Goal: Go to known website: Access a specific website the user already knows

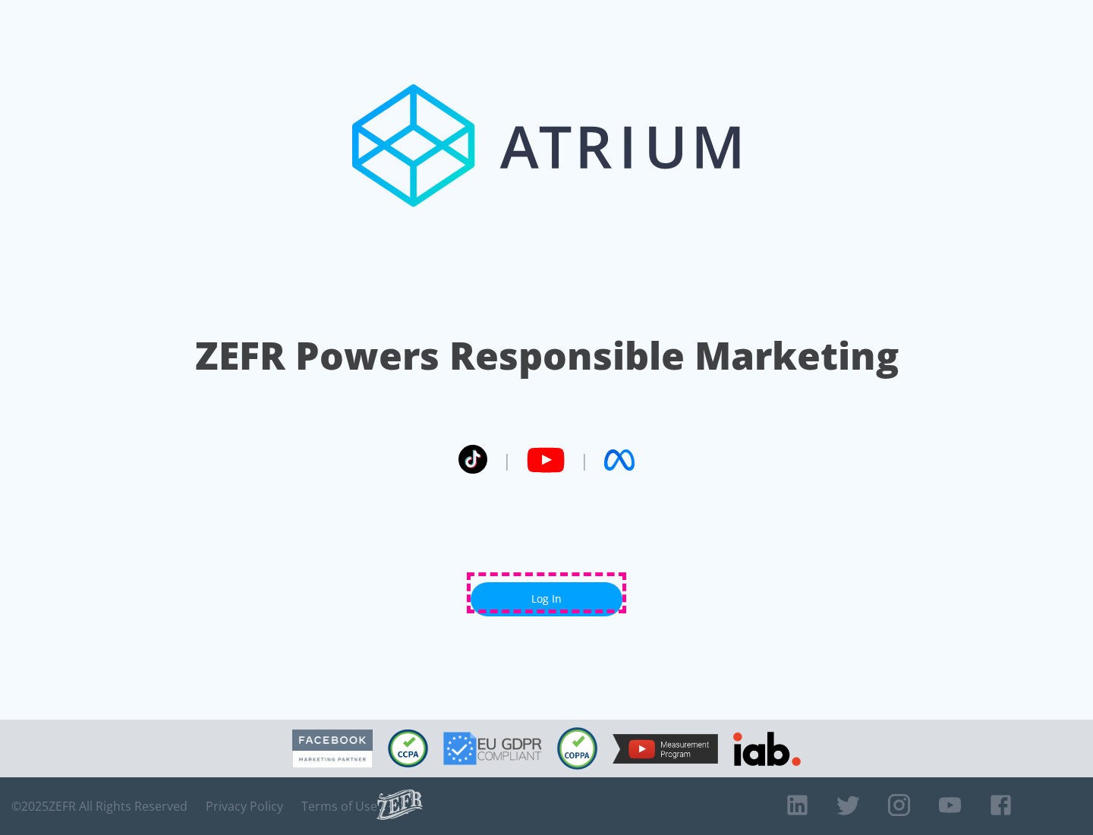
click at [547, 593] on link "Log In" at bounding box center [547, 599] width 152 height 34
